Goal: Task Accomplishment & Management: Manage account settings

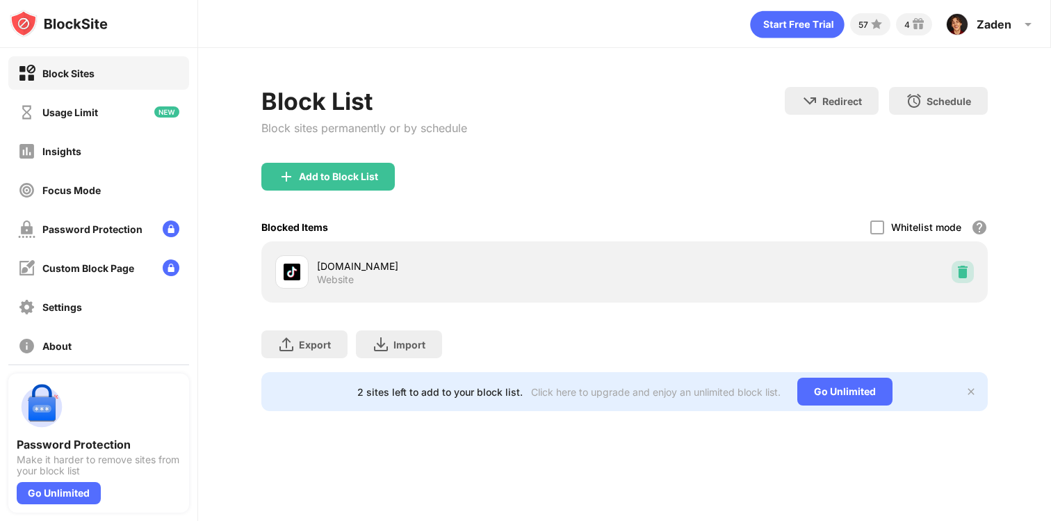
click at [963, 273] on img at bounding box center [963, 272] width 14 height 14
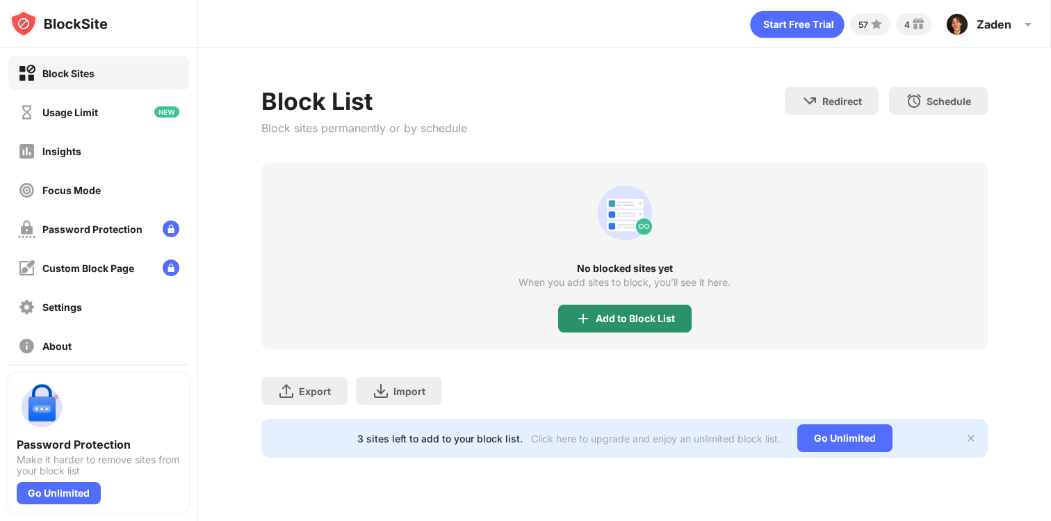
click at [659, 322] on div "Add to Block List" at bounding box center [635, 318] width 79 height 11
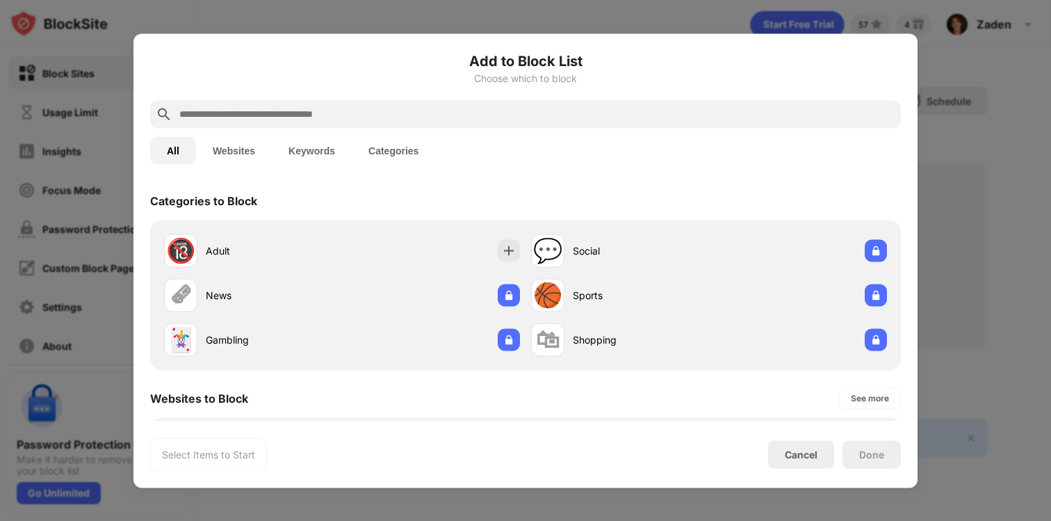
click at [426, 86] on div "Add to Block List Choose which to block" at bounding box center [525, 75] width 751 height 50
click at [429, 122] on input "text" at bounding box center [536, 114] width 717 height 17
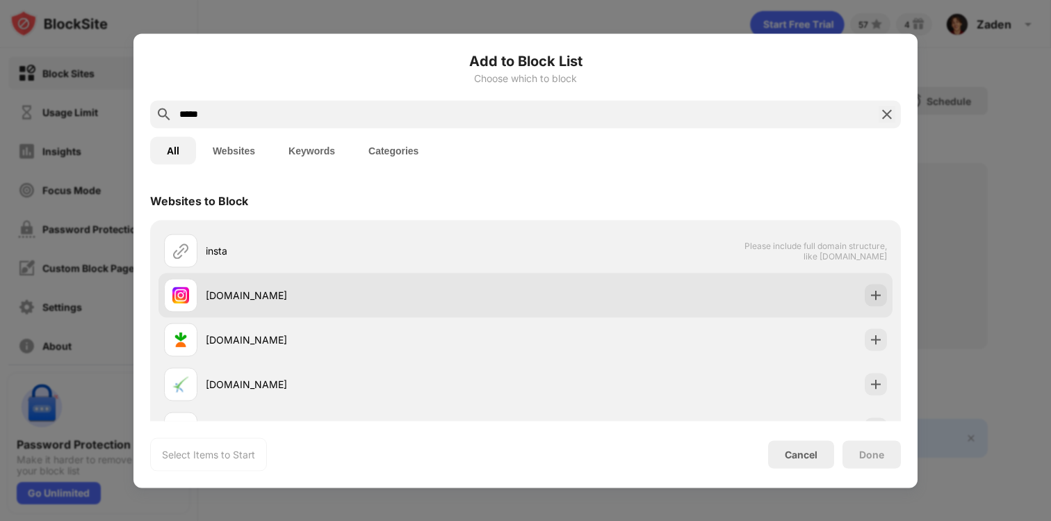
type input "*****"
click at [663, 288] on div "instagram.com" at bounding box center [525, 294] width 734 height 44
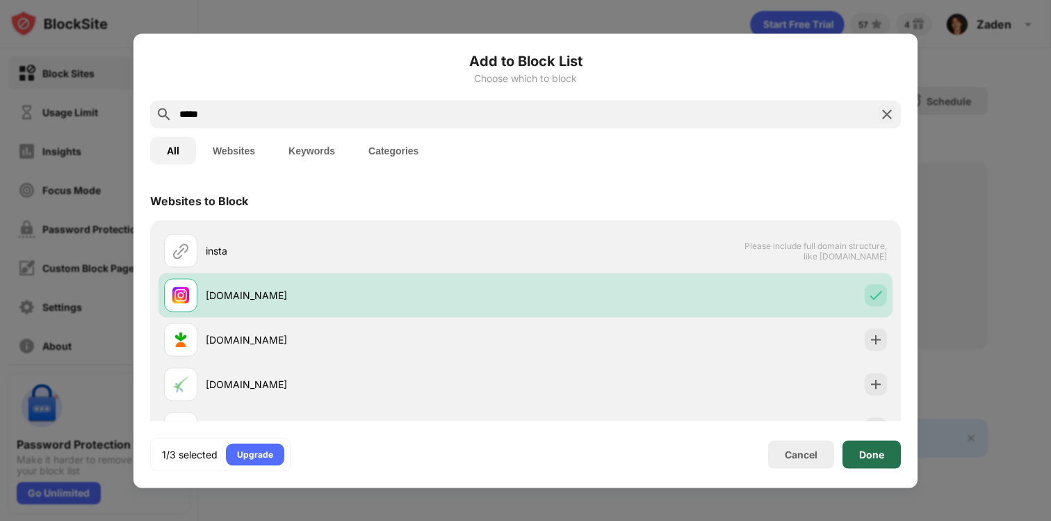
click at [861, 447] on div "Done" at bounding box center [871, 454] width 58 height 28
